Goal: Task Accomplishment & Management: Use online tool/utility

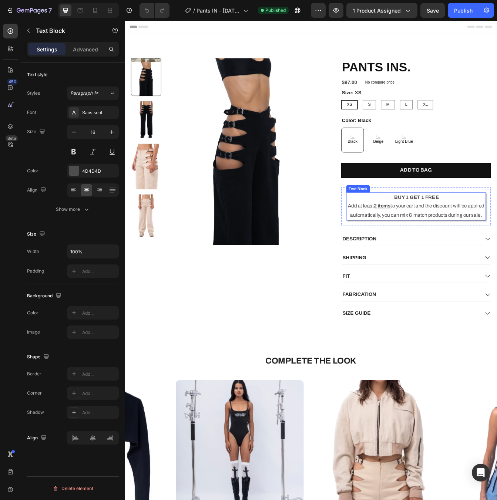
click at [470, 243] on p "Add at least 2 items to your cart and the discount will be applied automaticall…" at bounding box center [472, 247] width 165 height 21
click at [80, 49] on p "Advanced" at bounding box center [85, 50] width 25 height 8
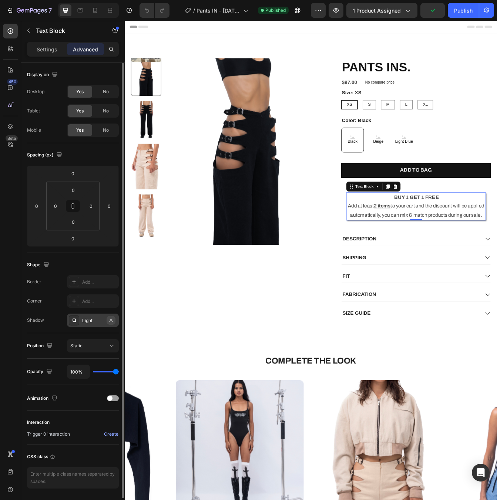
click at [109, 320] on icon "button" at bounding box center [111, 320] width 6 height 6
click at [75, 301] on icon at bounding box center [74, 301] width 6 height 6
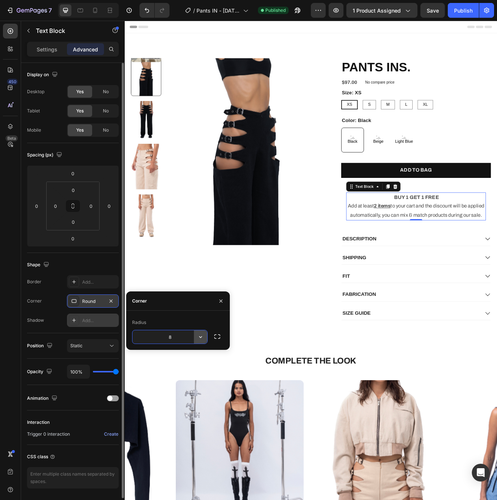
click at [203, 340] on icon "button" at bounding box center [200, 336] width 7 height 7
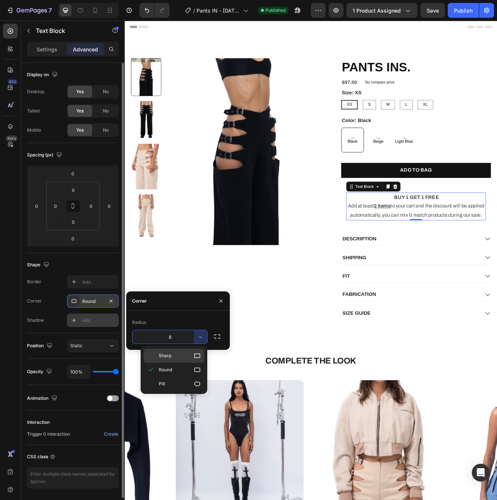
click at [199, 360] on div "Sharp" at bounding box center [174, 356] width 61 height 14
type input "0"
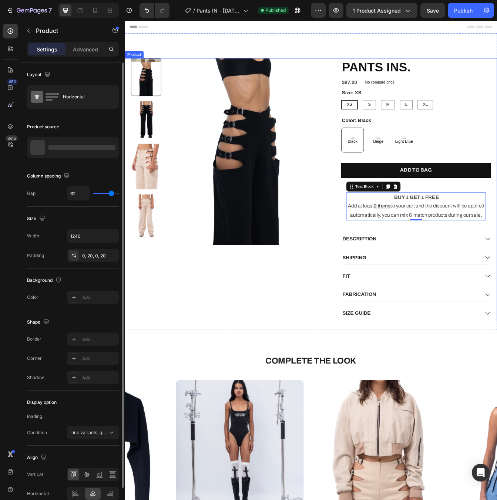
drag, startPoint x: 363, startPoint y: 270, endPoint x: 364, endPoint y: 282, distance: 12.2
click at [363, 270] on div "PANTS INS. Product Title $97.00 Product Price Product Price $97.00 Product Pric…" at bounding box center [347, 221] width 444 height 313
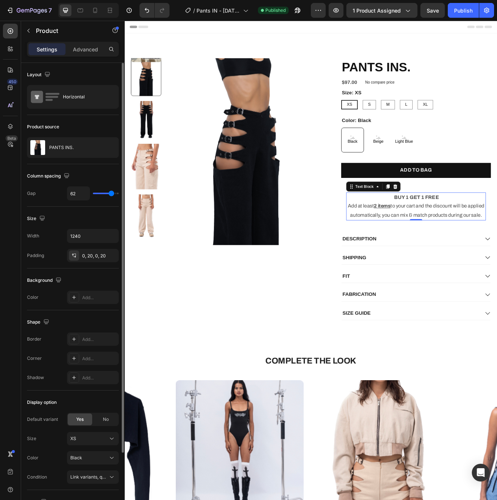
click at [452, 250] on p "Add at least 2 items to your cart and the discount will be applied automaticall…" at bounding box center [472, 247] width 165 height 21
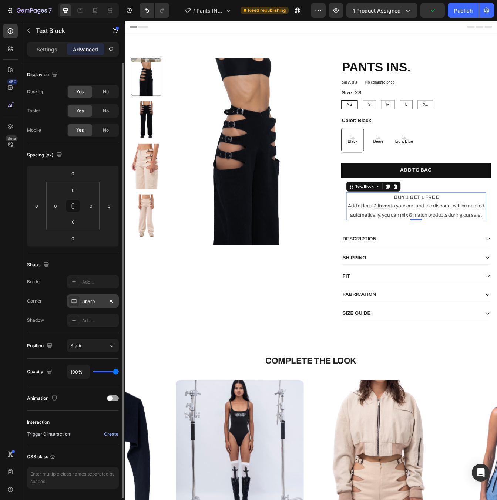
click at [76, 301] on icon at bounding box center [74, 301] width 5 height 4
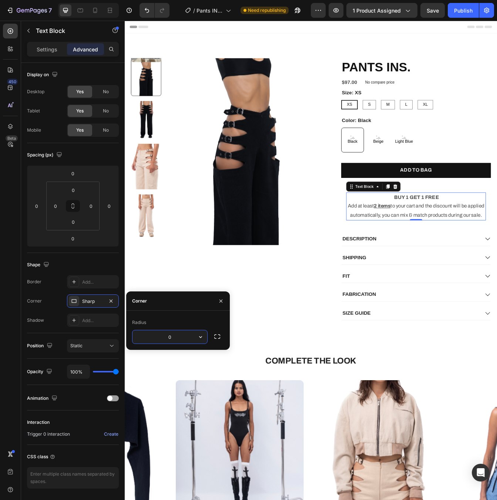
click at [174, 337] on input "0" at bounding box center [169, 336] width 75 height 13
type input "3"
click at [55, 311] on div "Border Add... Corner Sharp Shadow Add..." at bounding box center [73, 301] width 92 height 52
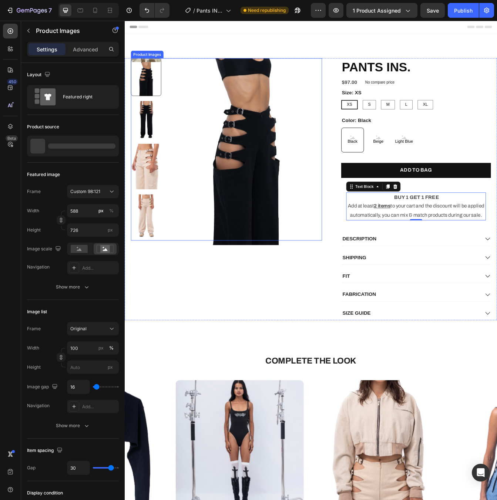
click at [345, 267] on img at bounding box center [269, 176] width 181 height 223
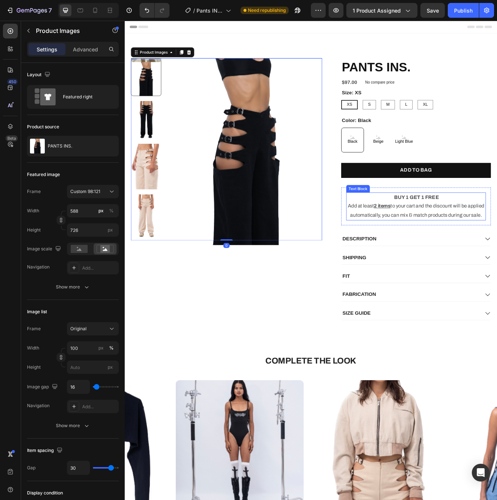
click at [488, 240] on p "Add at least 2 items to your cart and the discount will be applied automaticall…" at bounding box center [472, 247] width 165 height 21
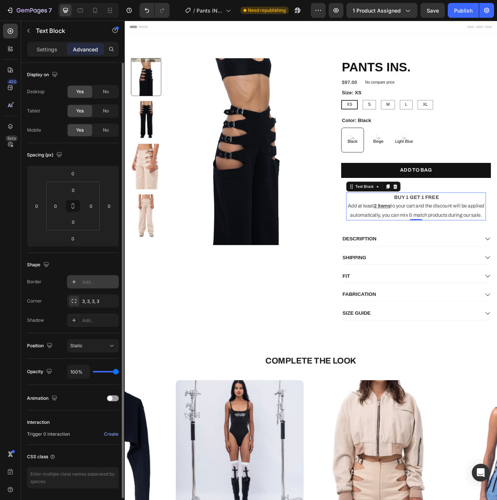
click at [70, 282] on div at bounding box center [74, 282] width 10 height 10
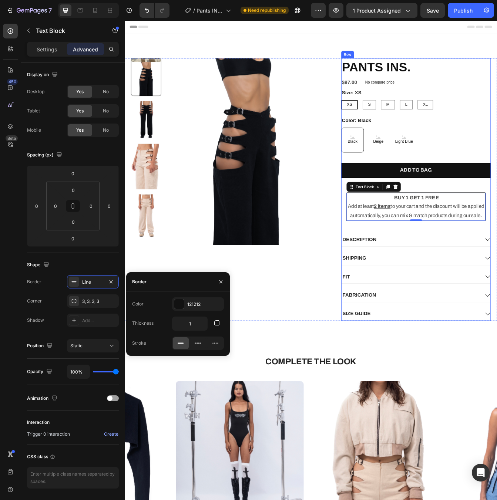
click at [496, 210] on div "ADD TO BAG Add to Cart" at bounding box center [472, 205] width 178 height 29
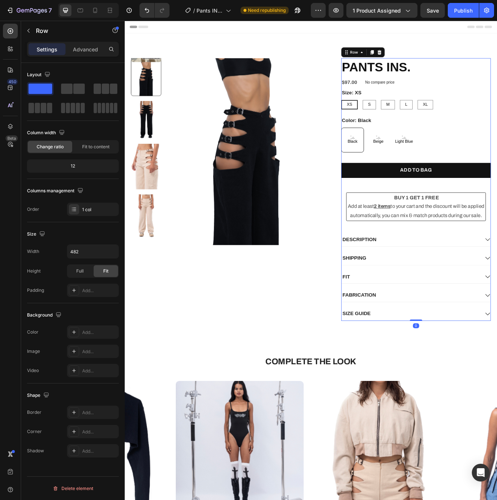
click at [496, 216] on div "ADD TO BAG Add to Cart" at bounding box center [472, 205] width 178 height 29
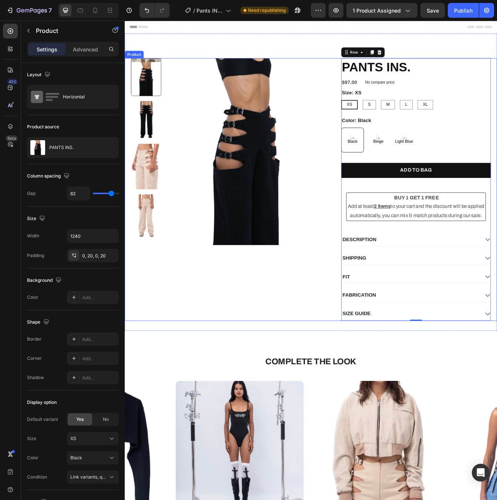
click at [354, 361] on div "PANTS INS. Product Title $97.00 Product Price Product Price $97.00 Product Pric…" at bounding box center [246, 221] width 228 height 313
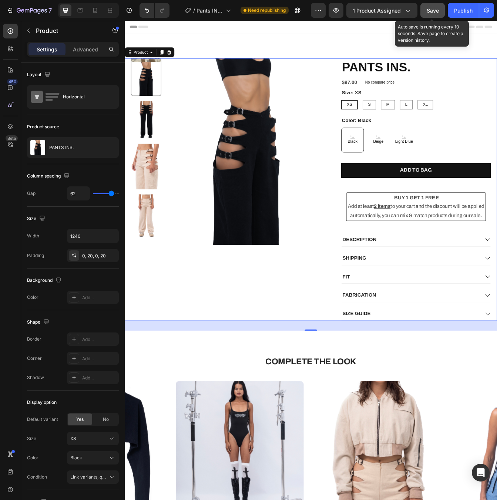
click at [434, 14] on div "Save" at bounding box center [433, 11] width 12 height 8
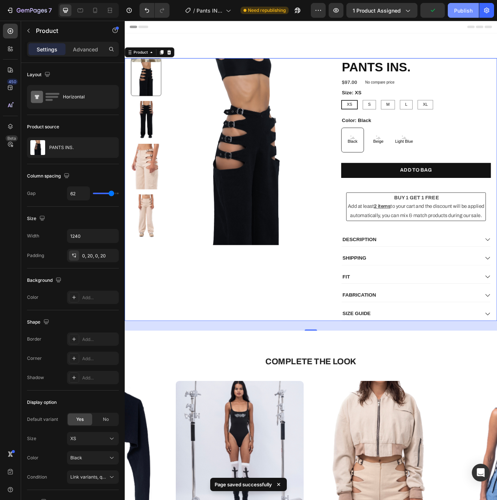
click at [468, 14] on button "Publish" at bounding box center [463, 10] width 31 height 15
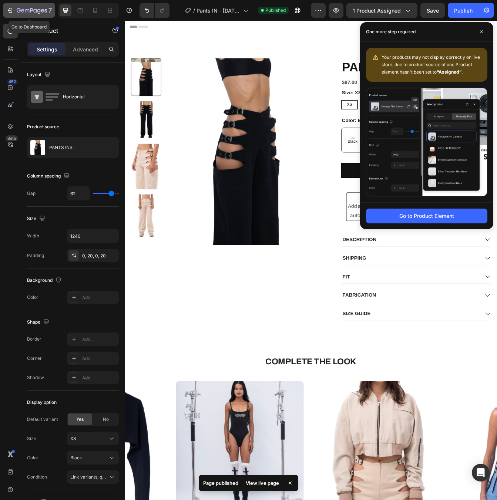
click at [11, 14] on div "7" at bounding box center [29, 10] width 46 height 9
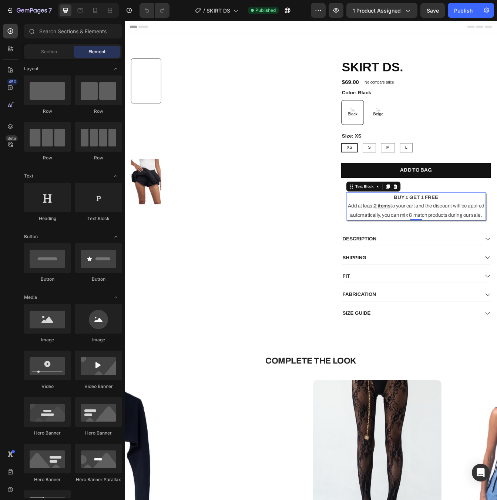
click at [496, 231] on p "BUY 1 GET 1 FREE" at bounding box center [472, 231] width 165 height 11
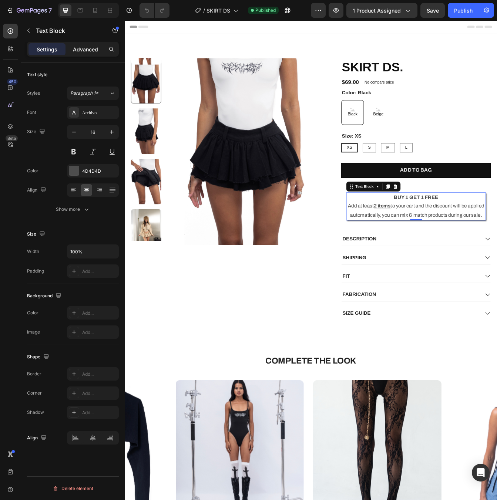
click at [98, 46] on div "Advanced" at bounding box center [85, 49] width 37 height 12
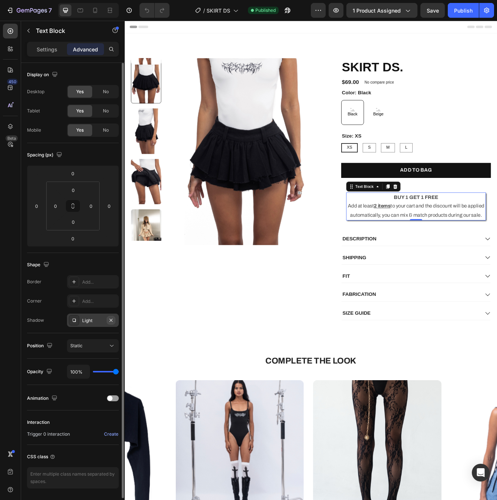
click at [112, 320] on icon "button" at bounding box center [111, 320] width 6 height 6
click at [75, 282] on icon at bounding box center [74, 282] width 6 height 6
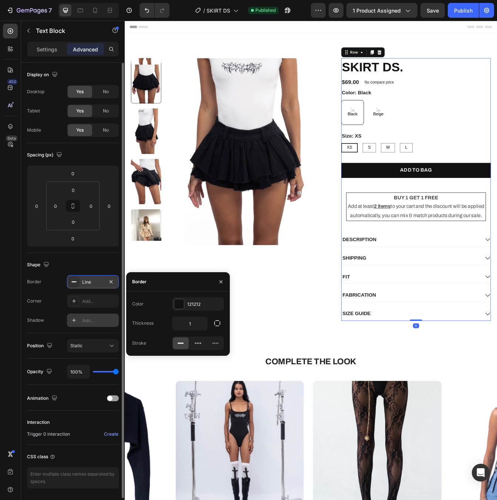
click at [496, 218] on div "ADD TO BAG Add to Cart" at bounding box center [472, 205] width 178 height 29
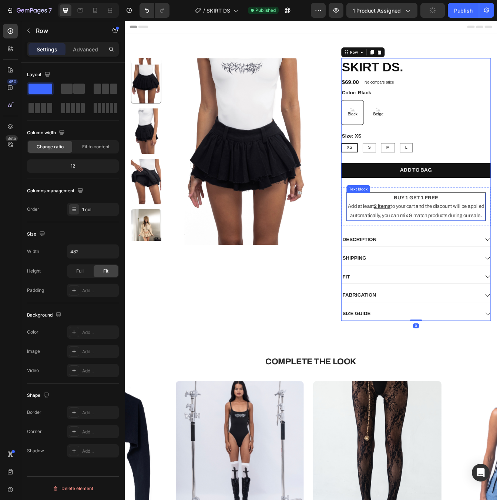
click at [496, 251] on p "Add at least 2 items to your cart and the discount will be applied automaticall…" at bounding box center [472, 247] width 164 height 21
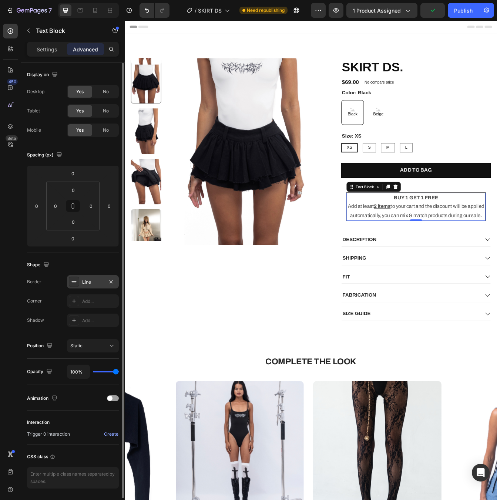
click at [96, 283] on div "Line" at bounding box center [92, 282] width 21 height 7
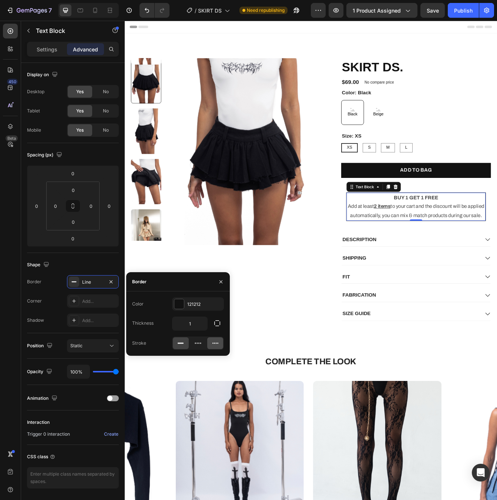
click at [215, 340] on icon at bounding box center [215, 343] width 7 height 7
click at [195, 344] on icon at bounding box center [197, 343] width 7 height 7
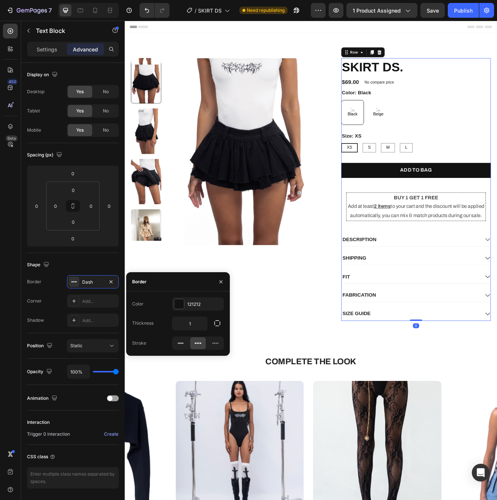
click at [496, 213] on div "ADD TO BAG Add to Cart" at bounding box center [472, 205] width 178 height 29
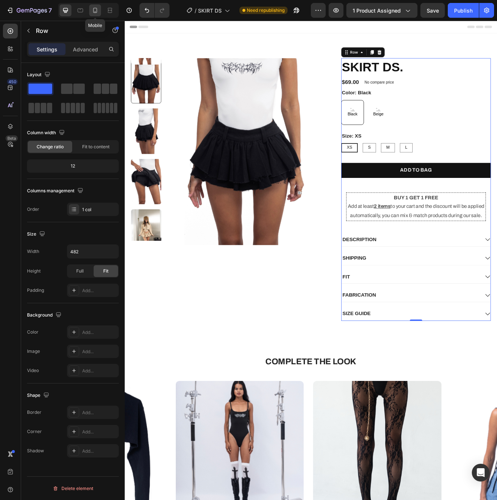
click at [100, 11] on div at bounding box center [95, 10] width 12 height 12
type input "100%"
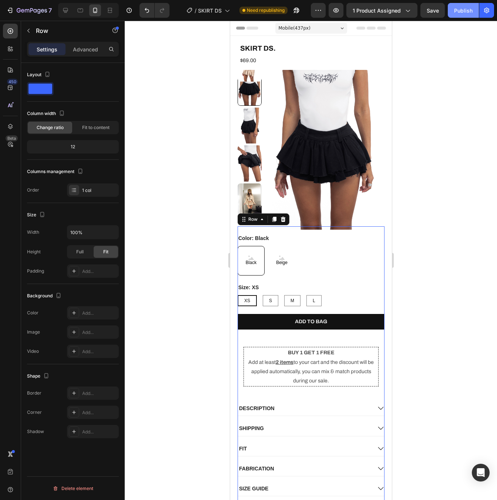
click at [462, 13] on div "Publish" at bounding box center [463, 11] width 18 height 8
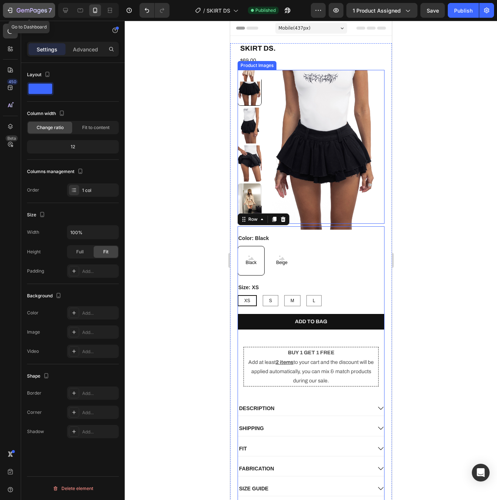
click at [17, 14] on icon "button" at bounding box center [32, 11] width 30 height 6
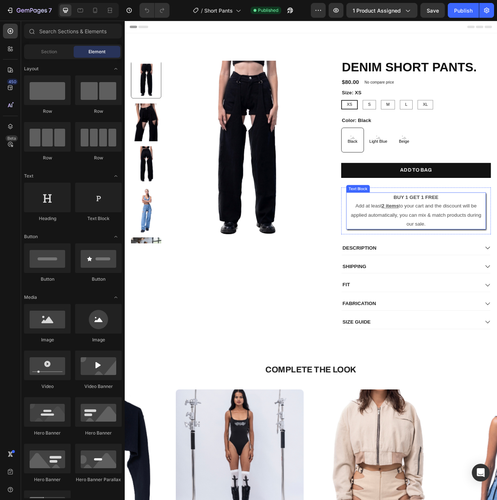
click at [496, 237] on p "Add at least 2 items to your cart and the discount will be applied automaticall…" at bounding box center [472, 253] width 165 height 32
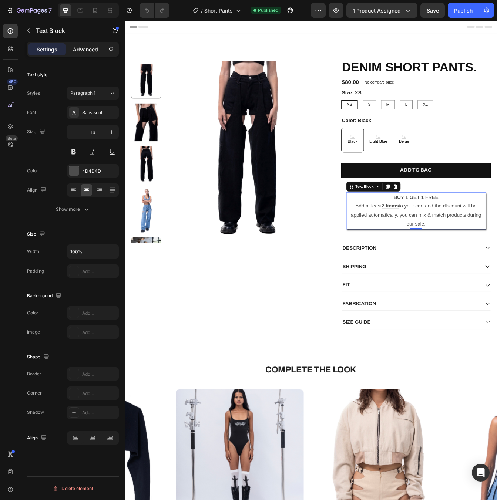
click at [91, 52] on p "Advanced" at bounding box center [85, 50] width 25 height 8
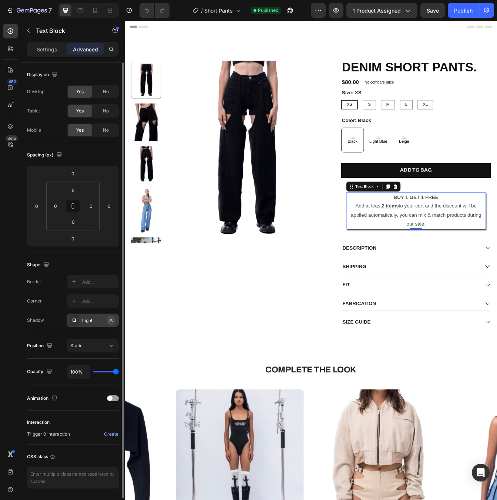
click at [110, 321] on icon "button" at bounding box center [111, 320] width 6 height 6
click at [69, 283] on div at bounding box center [74, 282] width 10 height 10
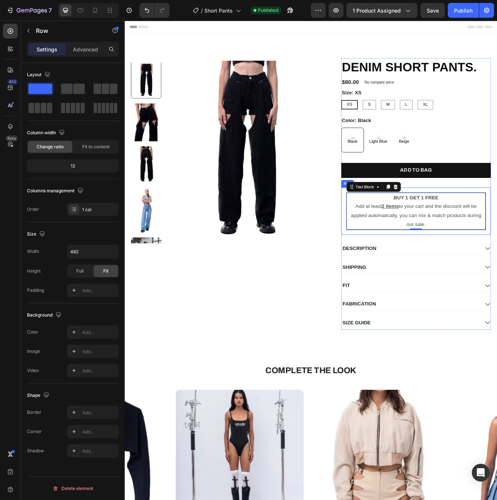
click at [496, 218] on div "ADD TO BAG Add to Cart" at bounding box center [472, 205] width 178 height 29
click at [487, 250] on p "Add at least 2 items to your cart and the discount will be applied automaticall…" at bounding box center [472, 253] width 164 height 32
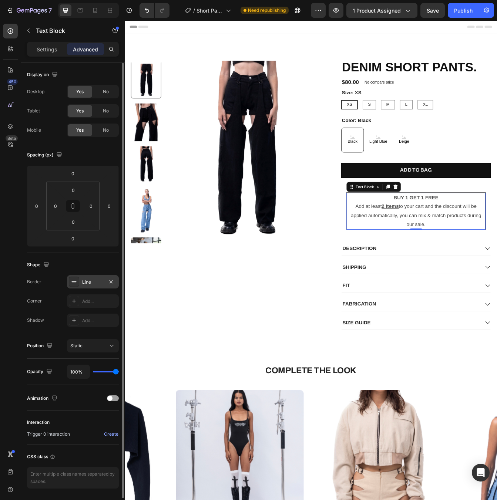
click at [97, 279] on div "Line" at bounding box center [92, 282] width 21 height 7
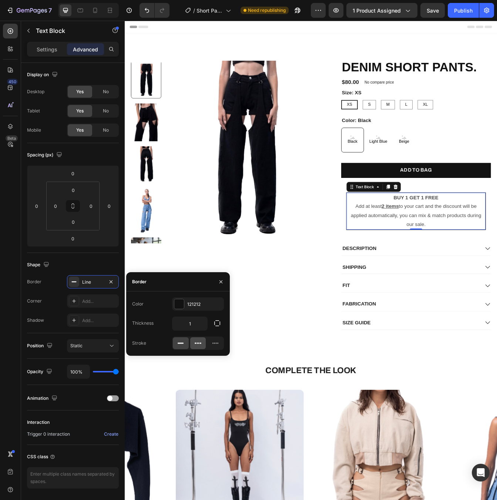
click at [200, 343] on icon at bounding box center [200, 343] width 2 height 1
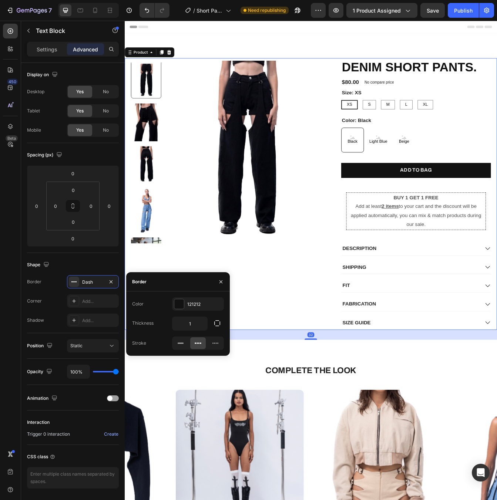
click at [367, 269] on div "DENIM SHORT PANTS. Product Title $80.00 Product Price Product Price No compare …" at bounding box center [347, 227] width 444 height 324
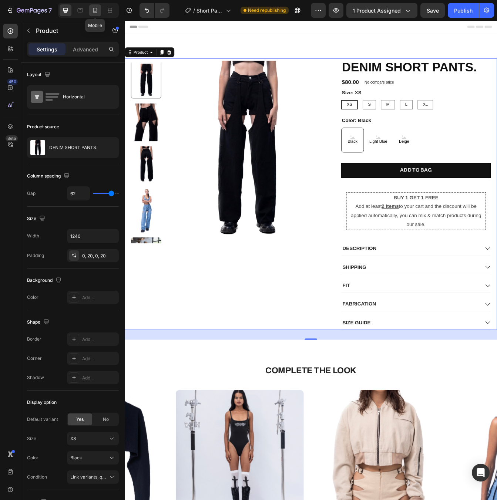
click at [92, 11] on icon at bounding box center [94, 10] width 7 height 7
type input "0"
type input "100%"
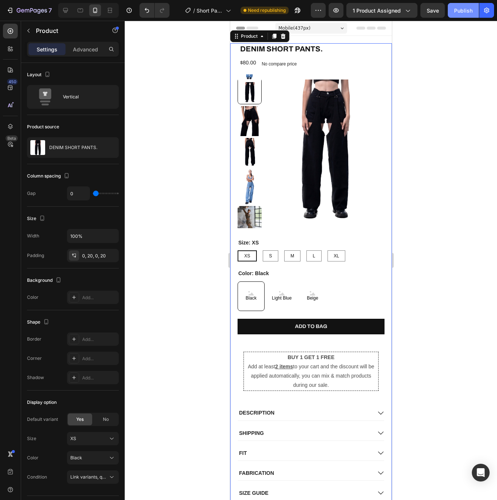
click at [466, 11] on div "Publish" at bounding box center [463, 11] width 18 height 8
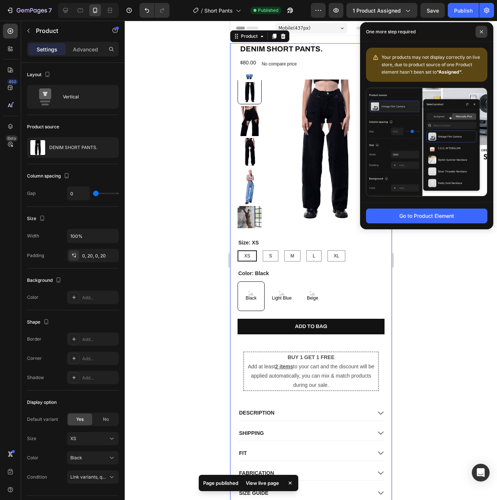
click at [476, 34] on span at bounding box center [481, 32] width 12 height 12
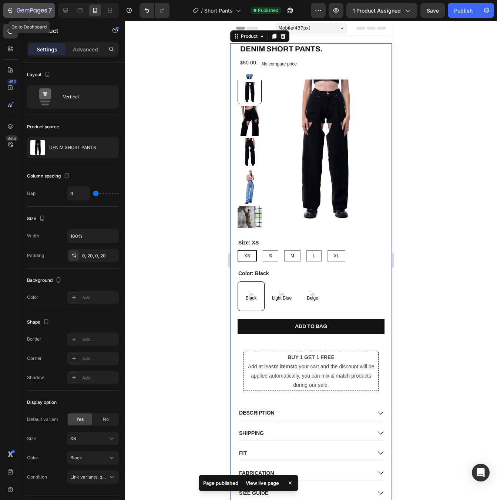
click at [14, 13] on div "7" at bounding box center [29, 10] width 46 height 9
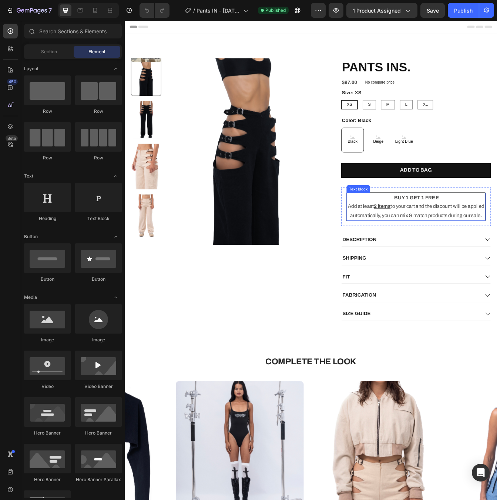
click at [496, 231] on p "BUY 1 GET 1 FREE" at bounding box center [472, 232] width 164 height 11
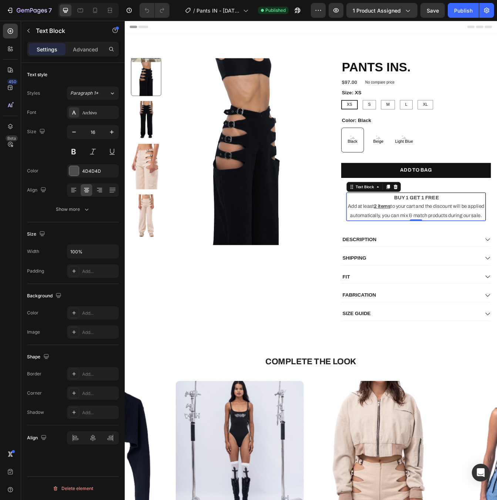
click at [80, 55] on div "Settings Advanced" at bounding box center [73, 49] width 92 height 15
click at [92, 42] on div "Settings Advanced" at bounding box center [73, 49] width 92 height 15
click at [91, 47] on p "Advanced" at bounding box center [85, 50] width 25 height 8
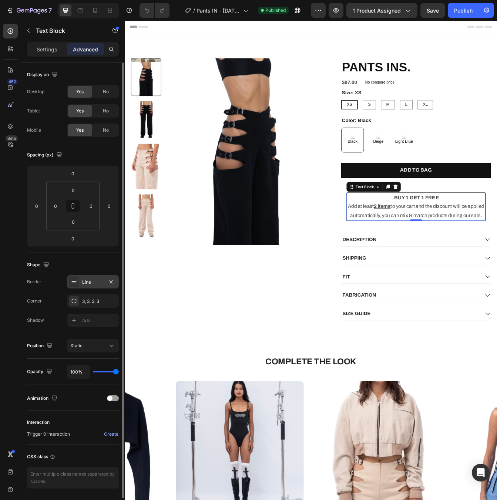
click at [86, 286] on div "Line" at bounding box center [93, 281] width 52 height 13
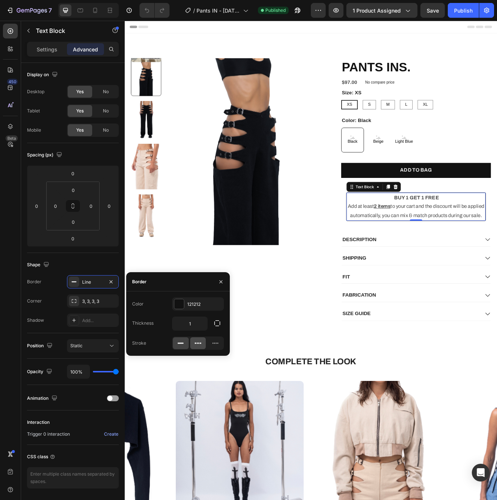
click at [201, 342] on icon at bounding box center [197, 343] width 7 height 7
